Goal: Transaction & Acquisition: Purchase product/service

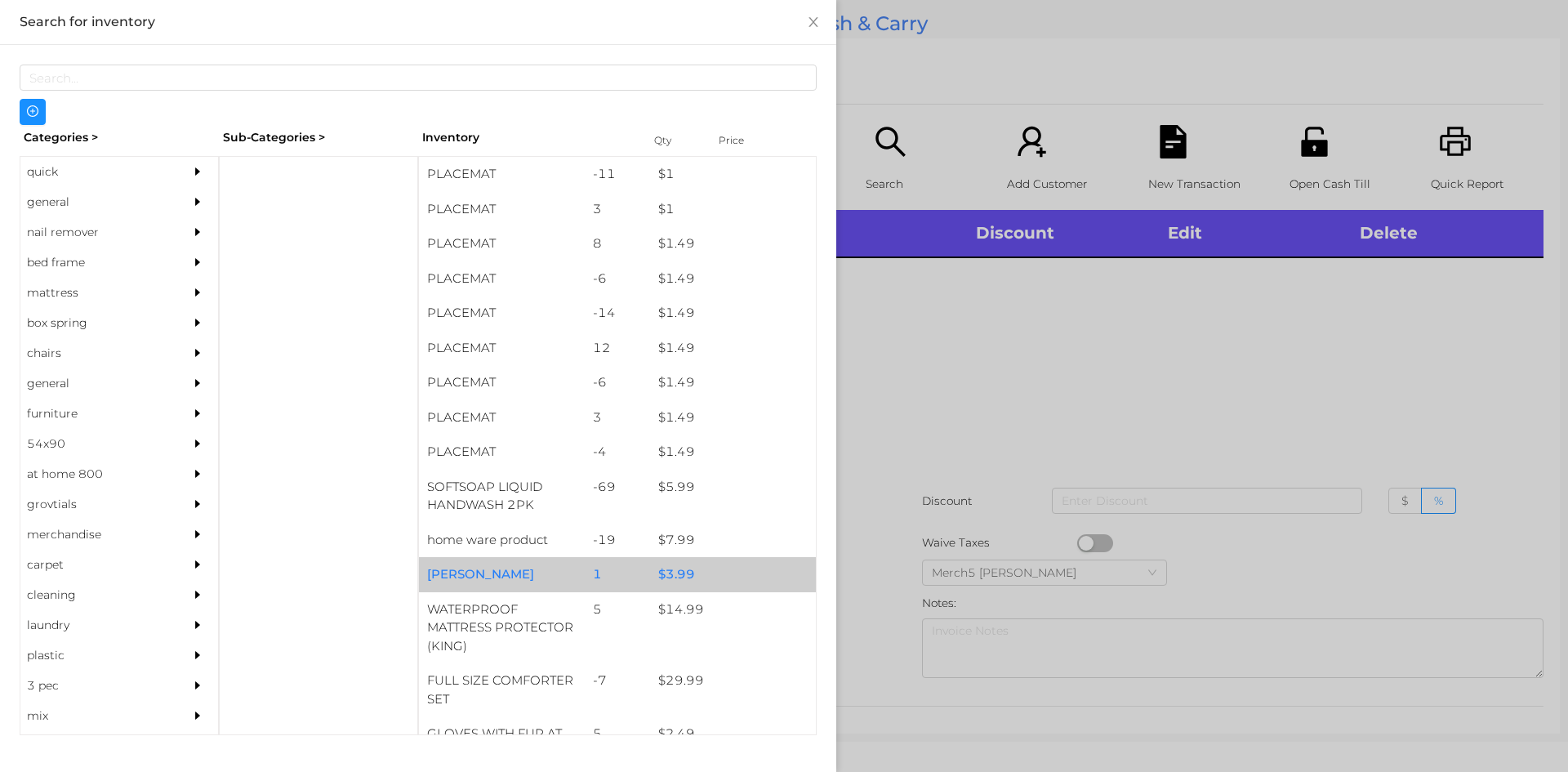
click at [667, 574] on div "$ 3.99" at bounding box center [733, 574] width 165 height 35
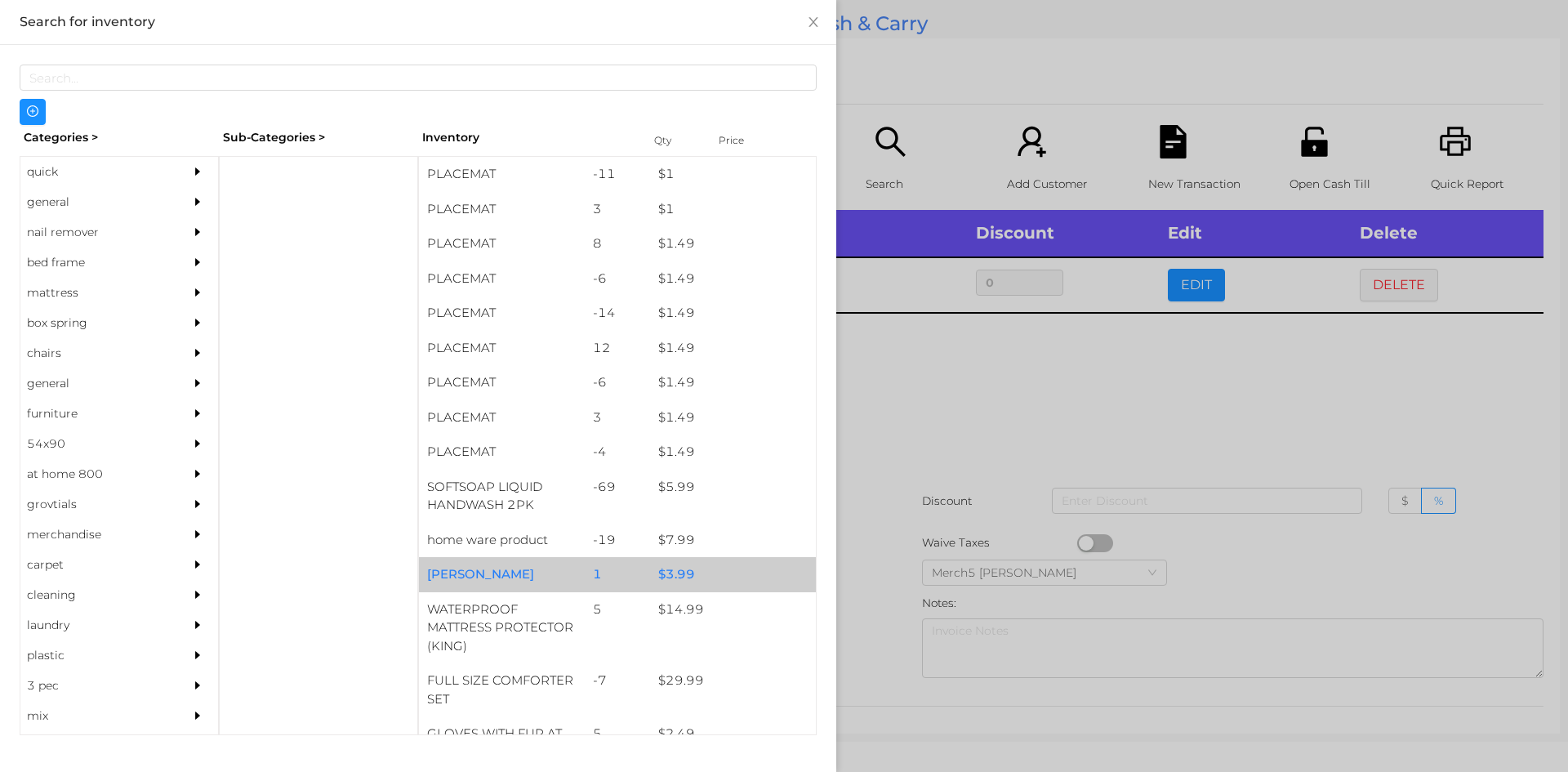
click at [650, 574] on div "$ 3.99" at bounding box center [733, 574] width 165 height 35
click at [652, 569] on div "$ 3.99" at bounding box center [733, 574] width 165 height 35
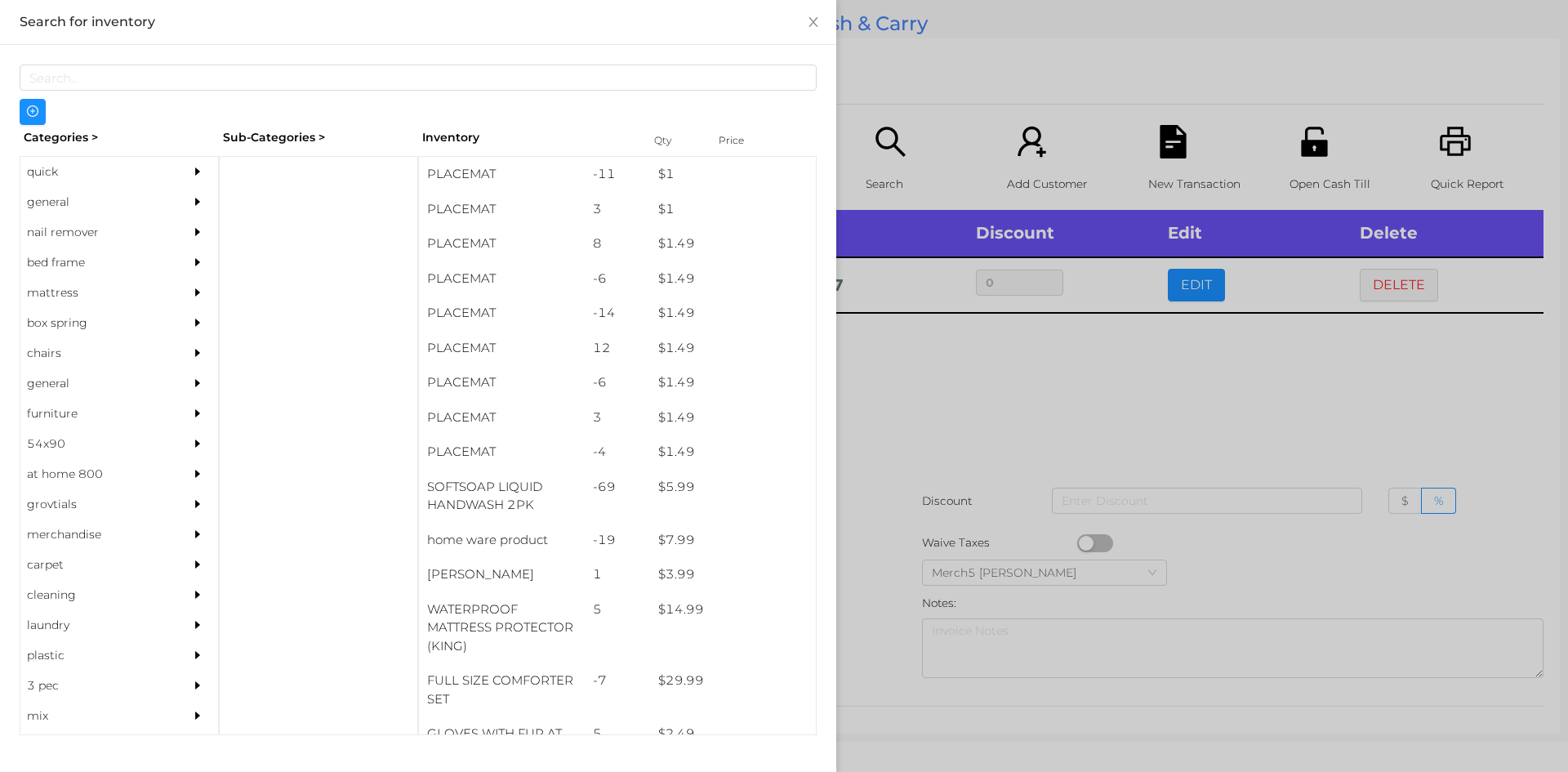
click at [936, 361] on div at bounding box center [784, 386] width 1568 height 772
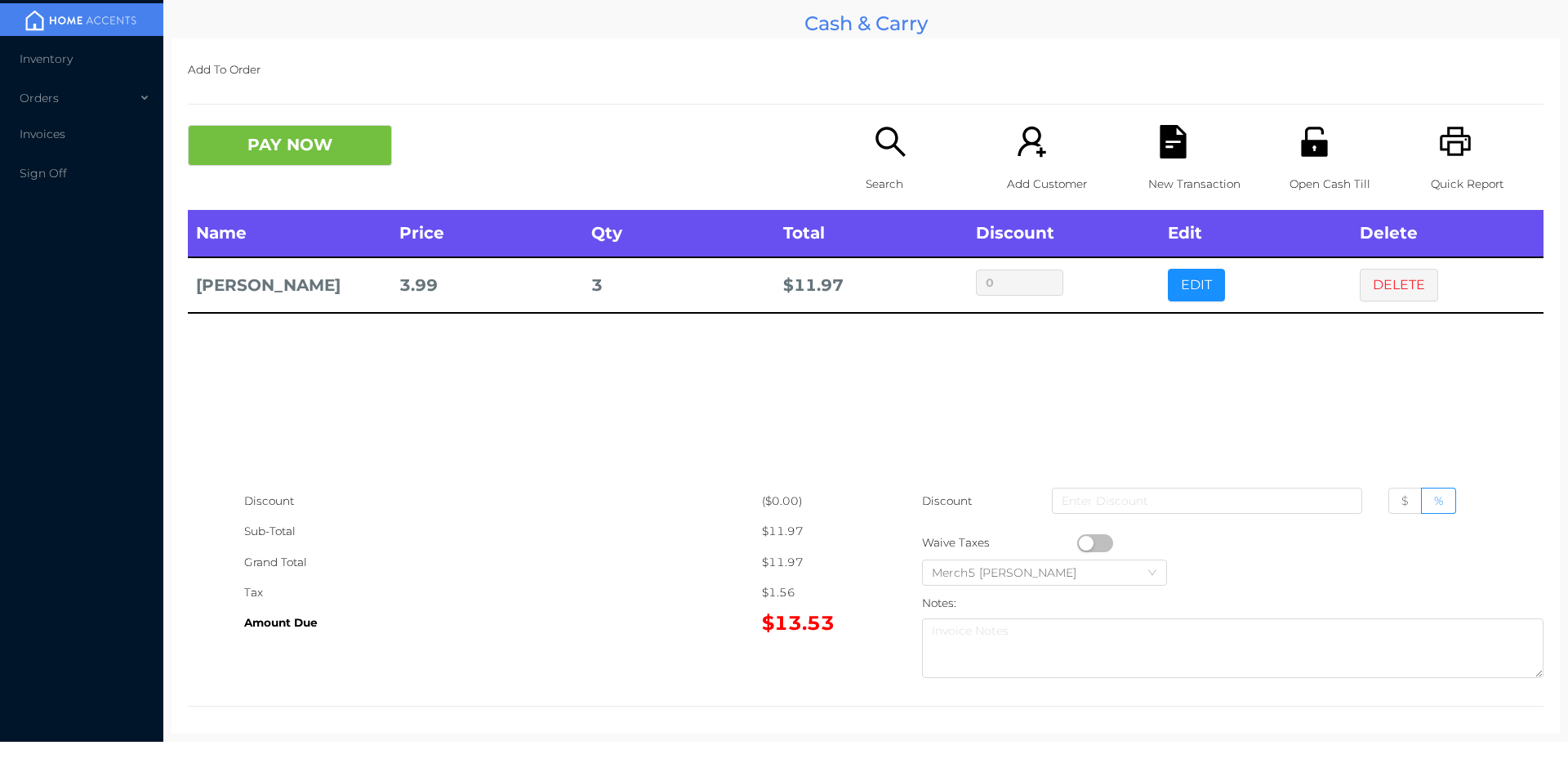
click at [880, 131] on icon "icon: search" at bounding box center [890, 141] width 34 height 34
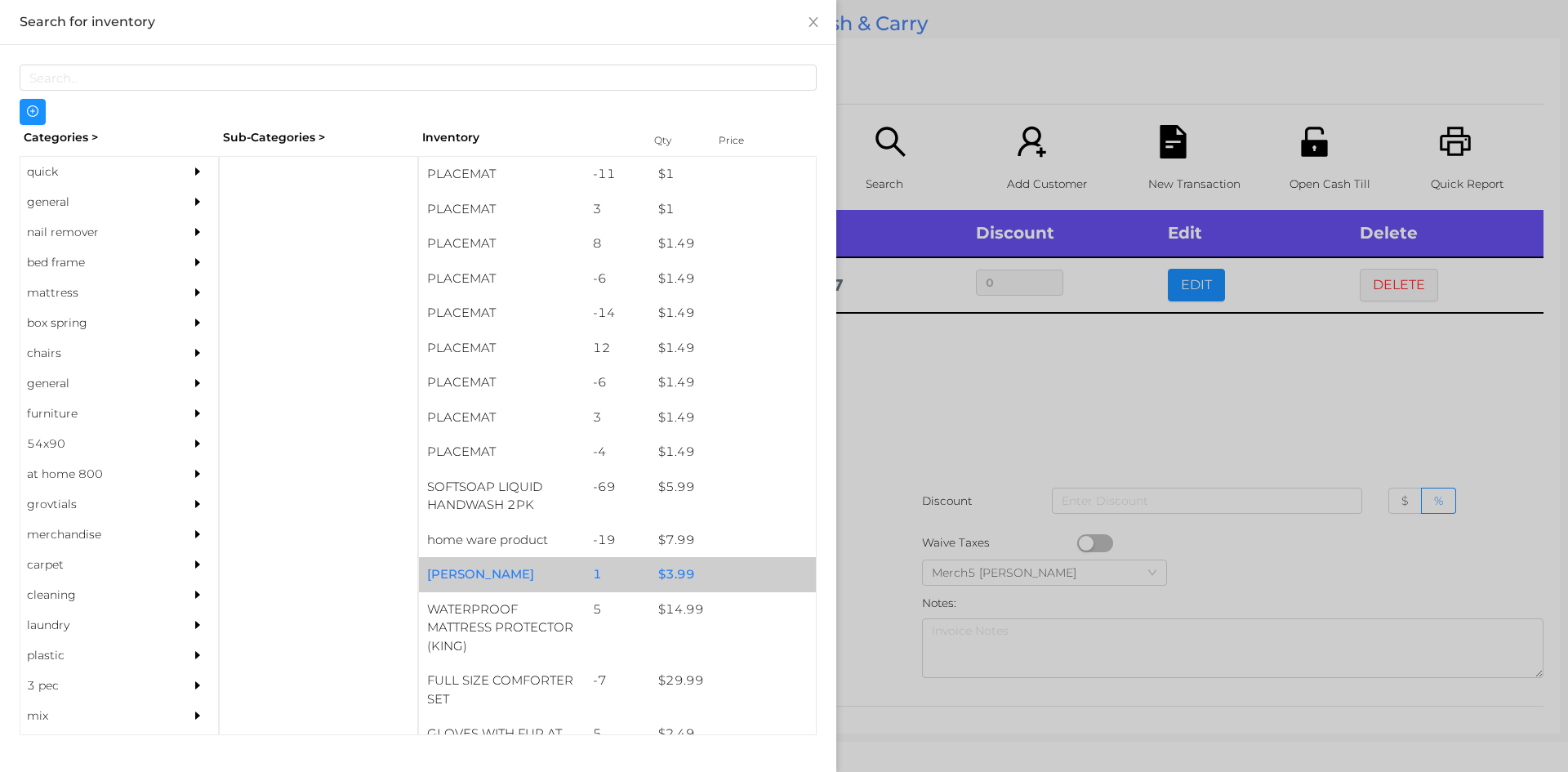
click at [669, 575] on div "$ 3.99" at bounding box center [733, 574] width 165 height 35
click at [903, 414] on div at bounding box center [784, 386] width 1568 height 772
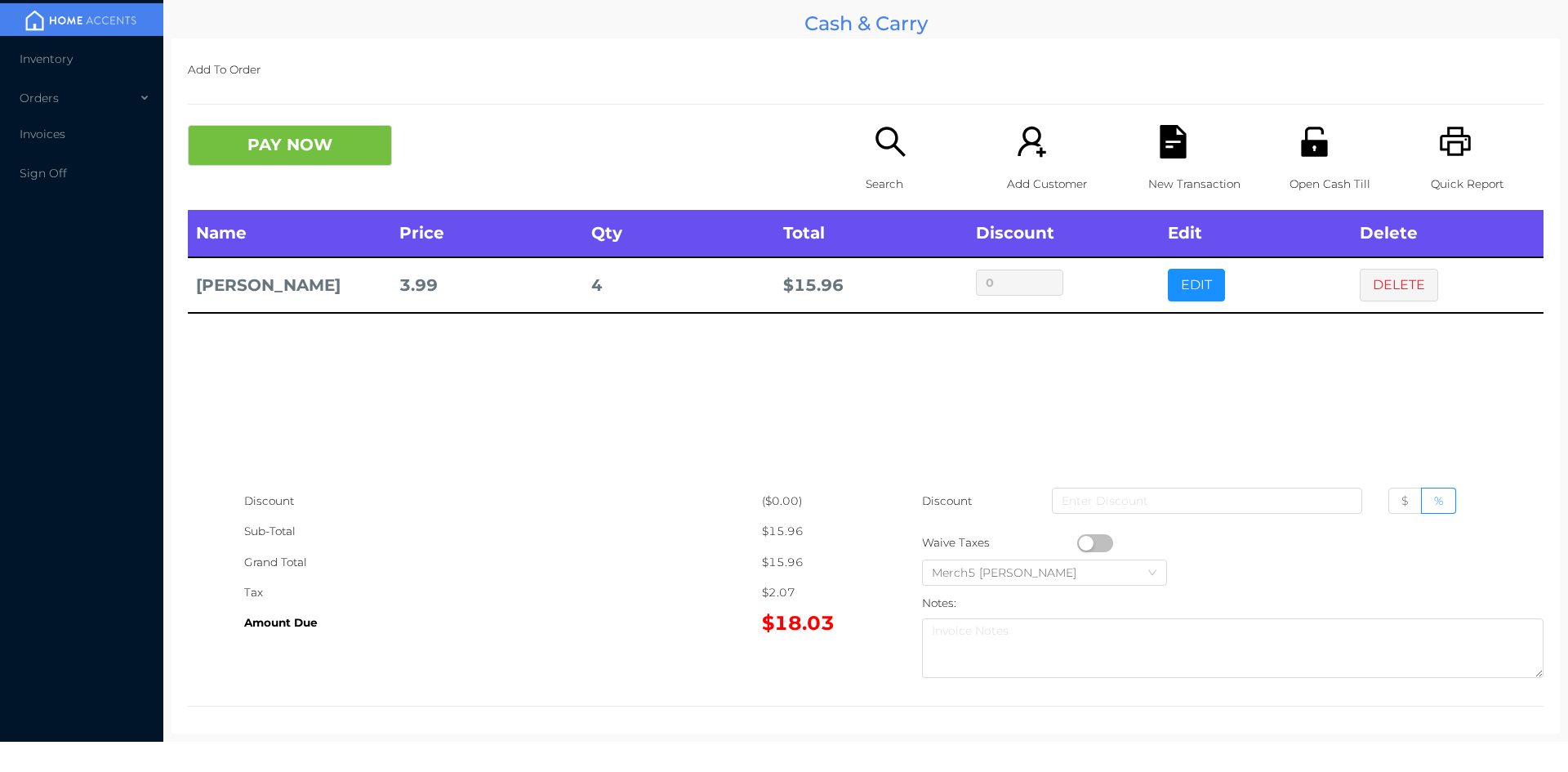
click at [291, 129] on button "PAY NOW" at bounding box center [290, 145] width 205 height 41
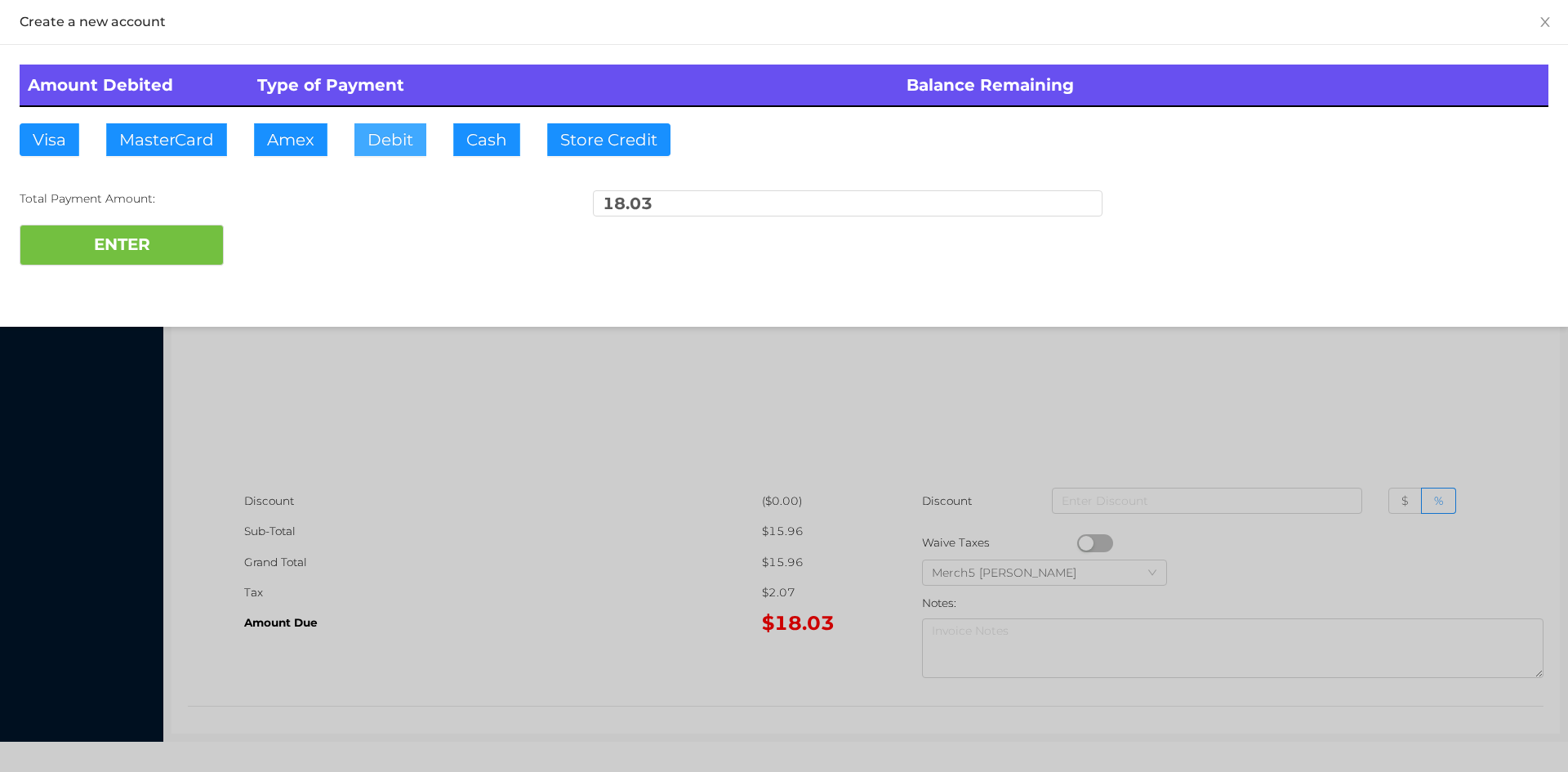
click at [396, 129] on button "Debit" at bounding box center [390, 140] width 72 height 33
click at [131, 242] on button "ENTER" at bounding box center [122, 245] width 205 height 41
